Goal: Find contact information

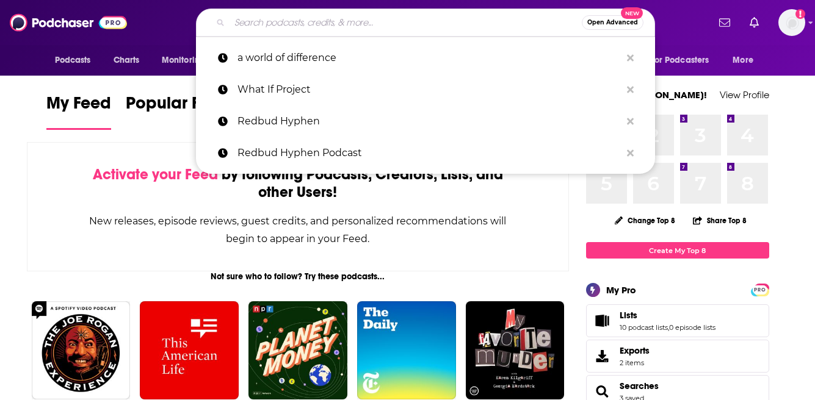
click at [328, 24] on input "Search podcasts, credits, & more..." at bounding box center [405, 23] width 352 height 20
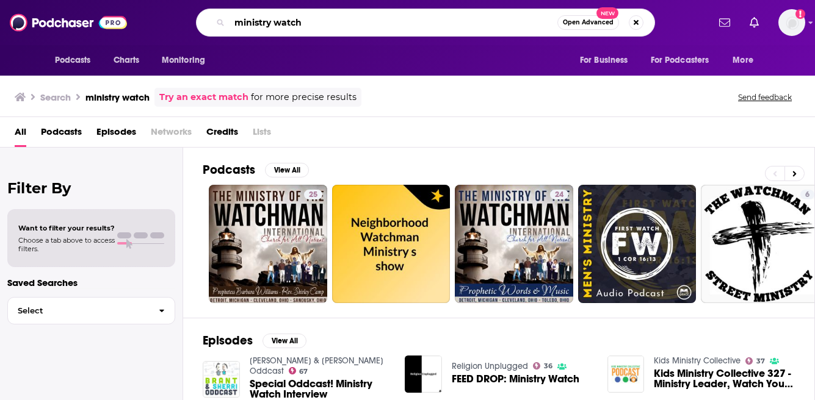
click at [274, 21] on input "ministry watch" at bounding box center [393, 23] width 328 height 20
type input "ministrywatch"
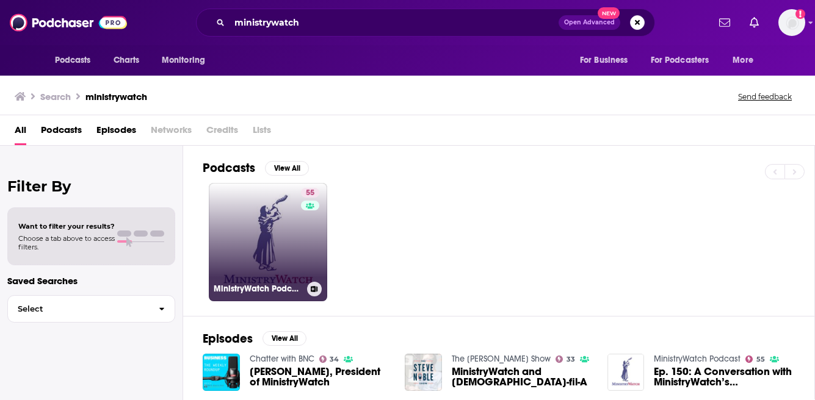
click at [245, 247] on link "55 MinistryWatch Podcast" at bounding box center [268, 242] width 118 height 118
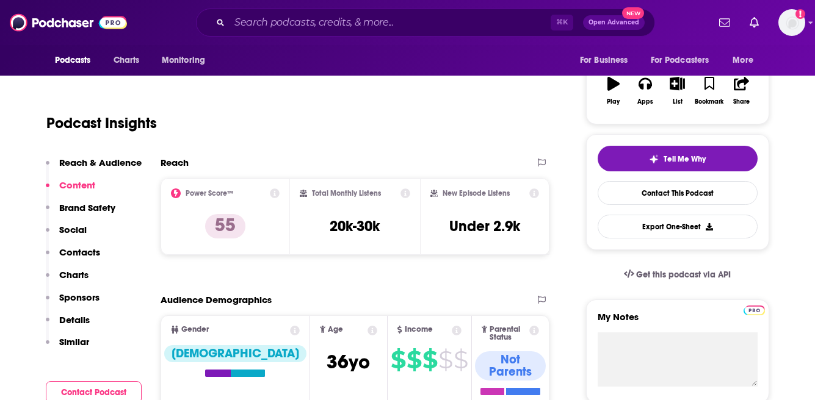
scroll to position [171, 0]
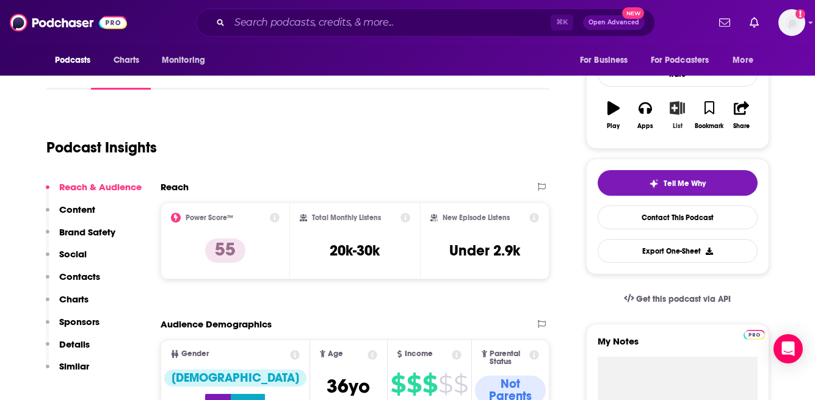
click at [681, 106] on icon "button" at bounding box center [677, 107] width 15 height 13
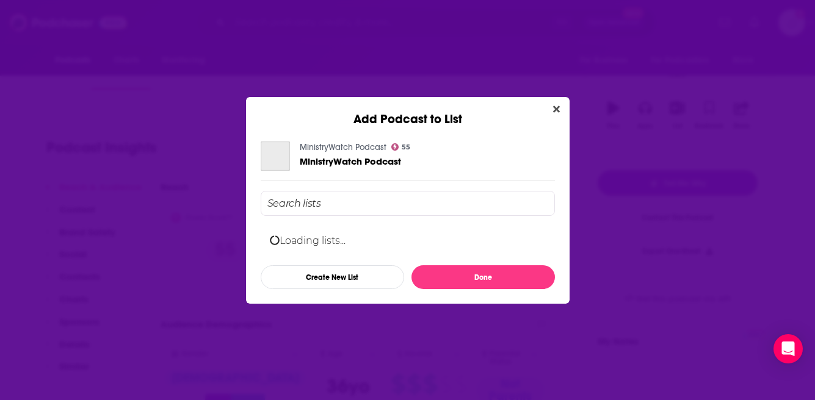
scroll to position [0, 0]
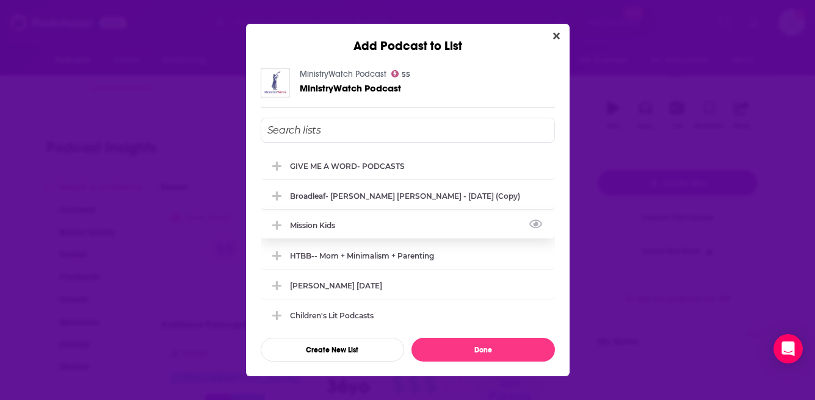
click at [311, 226] on div "Mission Kids" at bounding box center [316, 225] width 52 height 9
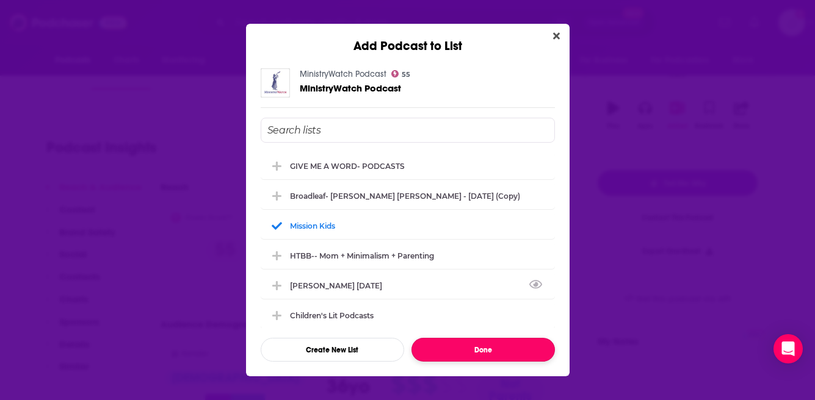
click at [477, 347] on button "Done" at bounding box center [482, 350] width 143 height 24
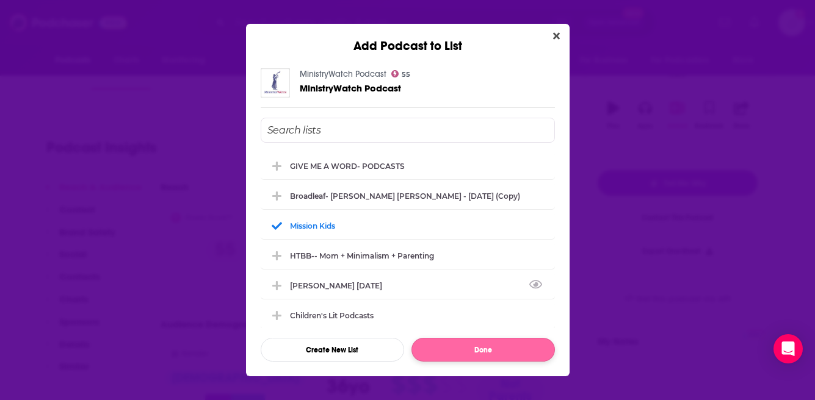
scroll to position [171, 0]
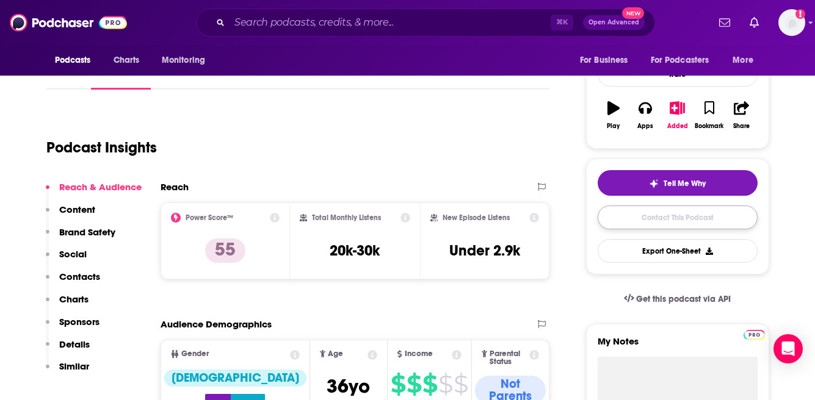
click at [681, 221] on link "Contact This Podcast" at bounding box center [678, 218] width 160 height 24
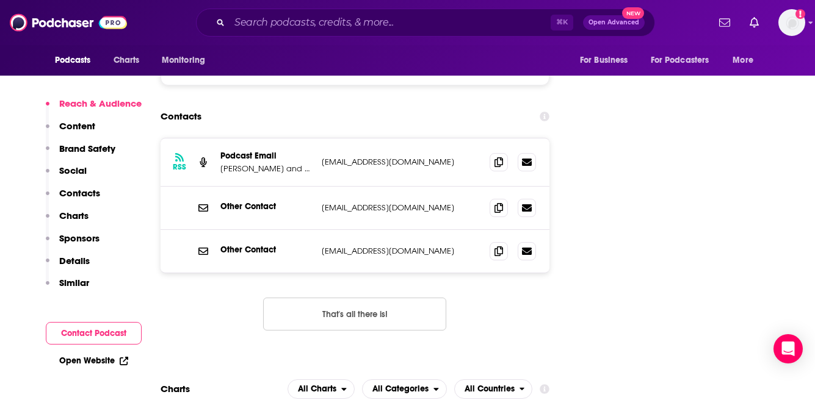
scroll to position [1191, 0]
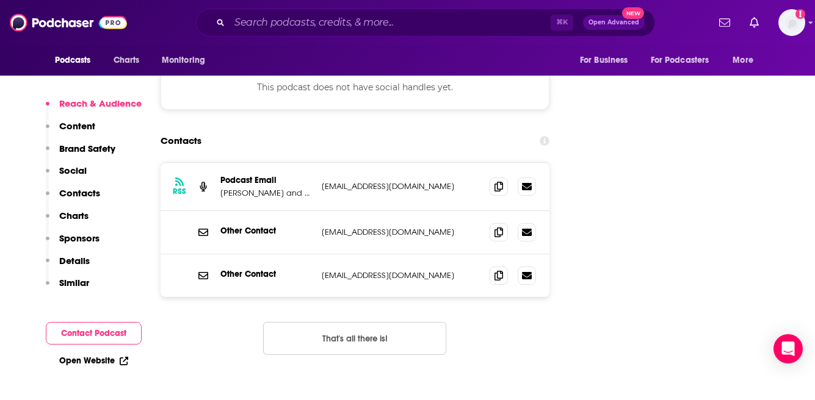
drag, startPoint x: 464, startPoint y: 130, endPoint x: 319, endPoint y: 130, distance: 145.3
click at [319, 163] on div "RSS Podcast Email [PERSON_NAME] and [PERSON_NAME] [EMAIL_ADDRESS][DOMAIN_NAME] …" at bounding box center [355, 187] width 389 height 48
copy p "[EMAIL_ADDRESS][DOMAIN_NAME]"
drag, startPoint x: 419, startPoint y: 178, endPoint x: 319, endPoint y: 177, distance: 99.5
click at [319, 211] on div "Other Contact [EMAIL_ADDRESS][DOMAIN_NAME] [EMAIL_ADDRESS][DOMAIN_NAME]" at bounding box center [355, 232] width 389 height 43
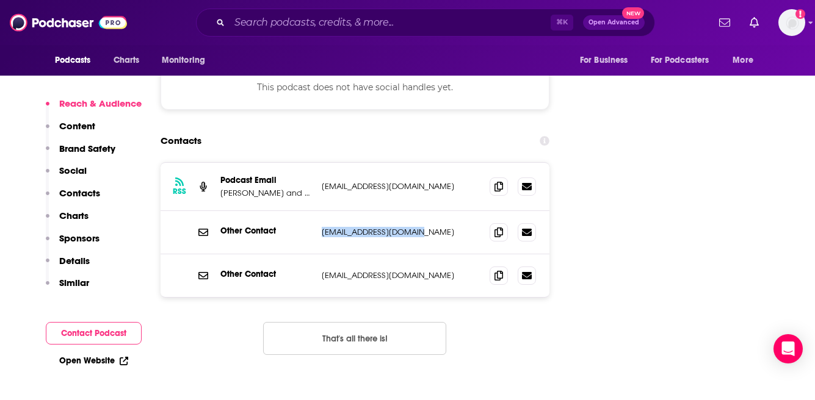
copy p "[EMAIL_ADDRESS][DOMAIN_NAME]"
drag, startPoint x: 421, startPoint y: 220, endPoint x: 320, endPoint y: 220, distance: 101.3
click at [319, 255] on div "Other Contact [EMAIL_ADDRESS][DOMAIN_NAME] [EMAIL_ADDRESS][DOMAIN_NAME]" at bounding box center [355, 276] width 389 height 43
copy p "[EMAIL_ADDRESS][DOMAIN_NAME]"
